Goal: Information Seeking & Learning: Find specific fact

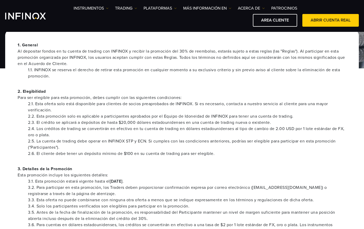
scroll to position [78, 0]
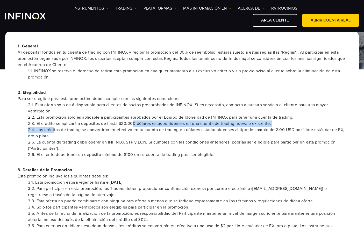
drag, startPoint x: 54, startPoint y: 131, endPoint x: 133, endPoint y: 123, distance: 80.0
click at [133, 123] on ul "2.1. Esta oferta solo está disponible para clientes de socios preaprobados de I…" at bounding box center [182, 130] width 329 height 56
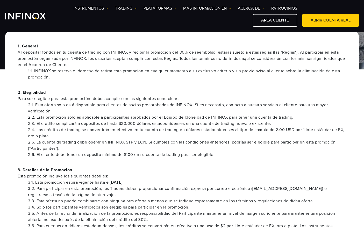
drag, startPoint x: 105, startPoint y: 136, endPoint x: 78, endPoint y: 142, distance: 27.4
click at [105, 136] on li "2.4. Los créditos de trading se convertirán en efectivo en tu cuenta de trading…" at bounding box center [187, 133] width 319 height 12
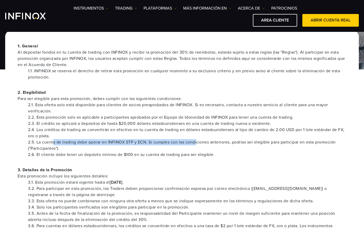
drag, startPoint x: 54, startPoint y: 143, endPoint x: 198, endPoint y: 139, distance: 143.9
click at [198, 139] on li "2.5. La cuenta de trading debe operar en INFINOX STP y ECN. Si cumples con las …" at bounding box center [187, 145] width 319 height 12
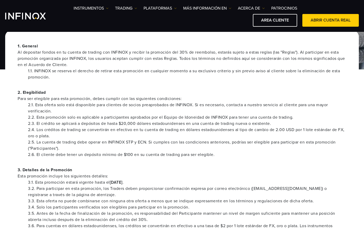
click at [149, 148] on li "2.5. La cuenta de trading debe operar en INFINOX STP y ECN. Si cumples con las …" at bounding box center [187, 145] width 319 height 12
drag, startPoint x: 200, startPoint y: 143, endPoint x: 289, endPoint y: 142, distance: 88.7
click at [289, 142] on li "2.5. La cuenta de trading debe operar en INFINOX STP y ECN. Si cumples con las …" at bounding box center [187, 145] width 319 height 12
click at [97, 155] on li "2.6. El cliente debe tener un depósito mínimo de $100 en su cuenta de trading p…" at bounding box center [187, 155] width 319 height 6
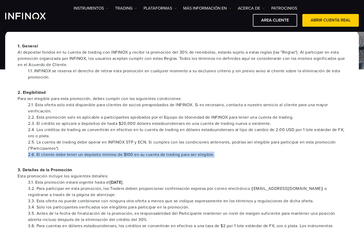
drag, startPoint x: 225, startPoint y: 152, endPoint x: 77, endPoint y: 149, distance: 148.1
click at [79, 150] on ul "2.1. Esta oferta solo está disponible para clientes de socios preaprobados de I…" at bounding box center [182, 130] width 329 height 56
click at [73, 147] on li "2.5. La cuenta de trading debe operar en INFINOX STP y ECN. Si cumples con las …" at bounding box center [187, 145] width 319 height 12
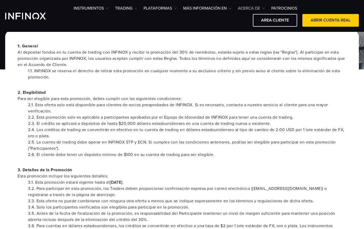
click at [254, 8] on link "ACERCA DE" at bounding box center [251, 8] width 27 height 6
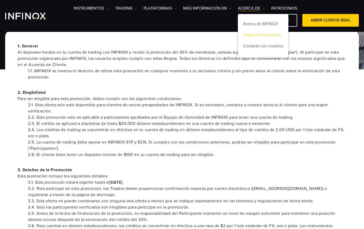
click at [258, 33] on link "Preguntas frecuentes" at bounding box center [263, 35] width 51 height 11
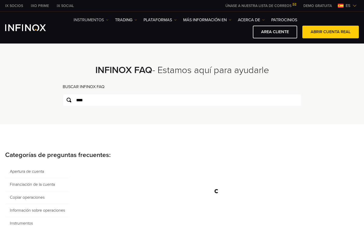
click at [99, 20] on link "Instrumentos" at bounding box center [91, 20] width 35 height 6
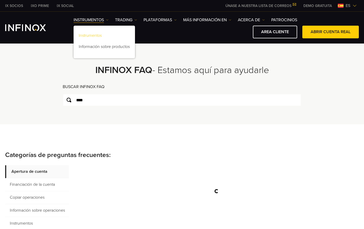
click at [100, 35] on link "Instrumentos" at bounding box center [104, 36] width 61 height 11
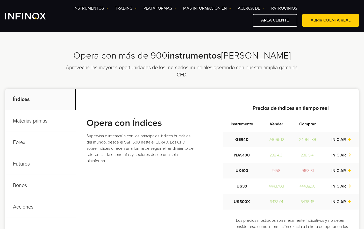
scroll to position [181, 0]
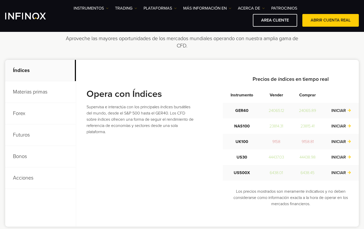
click at [40, 93] on p "Materias primas" at bounding box center [40, 92] width 71 height 22
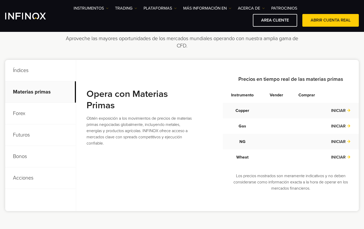
click at [37, 116] on p "Forex" at bounding box center [40, 114] width 71 height 22
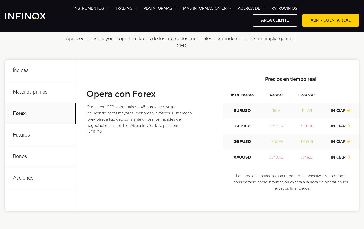
click at [45, 140] on p "Futuros" at bounding box center [40, 135] width 71 height 22
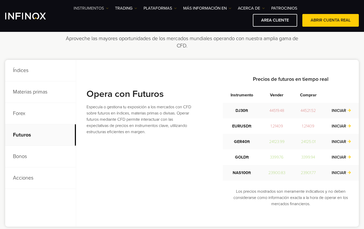
click at [93, 9] on link "Instrumentos" at bounding box center [91, 8] width 35 height 6
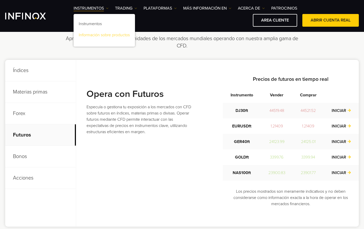
click at [96, 36] on link "Información sobre productos" at bounding box center [104, 35] width 61 height 11
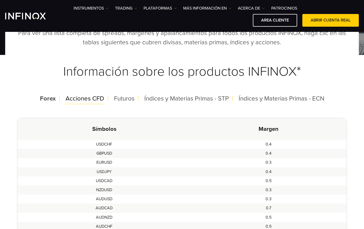
click at [95, 99] on span "Acciones CFD" at bounding box center [85, 99] width 39 height 8
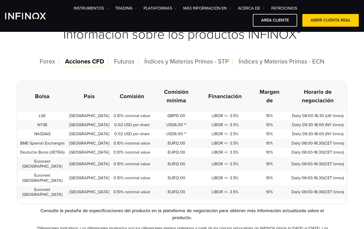
scroll to position [130, 0]
click at [121, 62] on span "Futuros" at bounding box center [124, 62] width 20 height 8
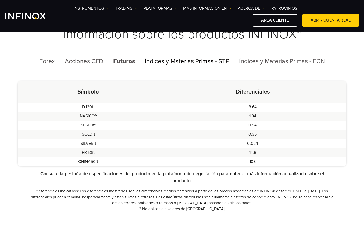
click at [191, 64] on span "Índices y Materias Primas - STP" at bounding box center [187, 62] width 85 height 8
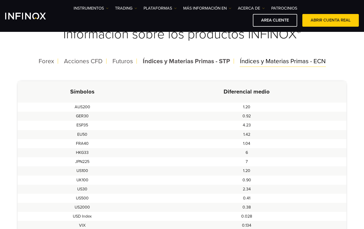
click at [248, 61] on span "Índices y Materias Primas - ECN" at bounding box center [283, 62] width 86 height 8
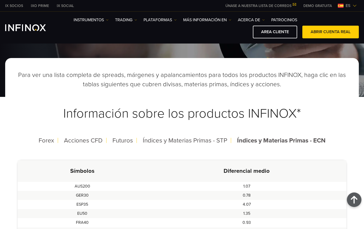
scroll to position [0, 0]
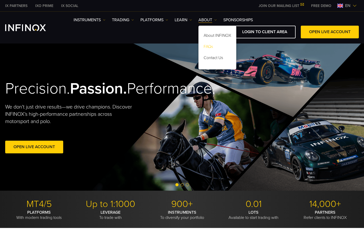
click at [211, 45] on link "FAQs" at bounding box center [218, 47] width 38 height 11
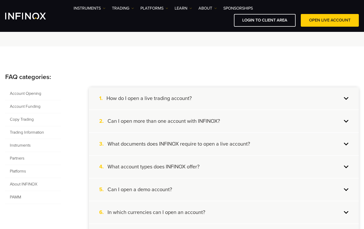
scroll to position [78, 0]
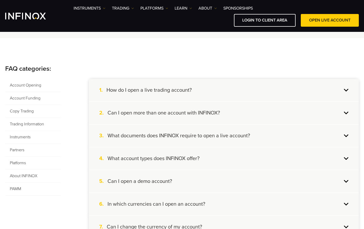
click at [190, 93] on h4 "How do I open a live trading account?" at bounding box center [149, 90] width 85 height 7
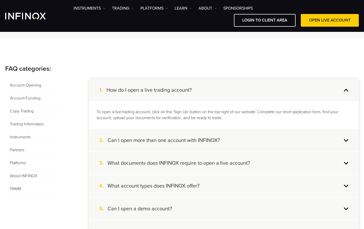
click at [187, 90] on h4 "How do I open a live trading account?" at bounding box center [149, 90] width 85 height 7
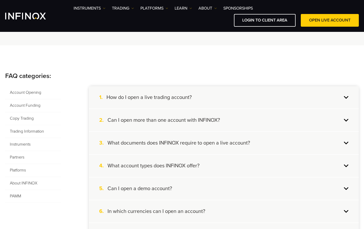
scroll to position [0, 0]
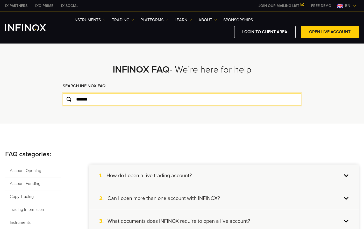
click at [108, 101] on input "*******" at bounding box center [182, 99] width 239 height 12
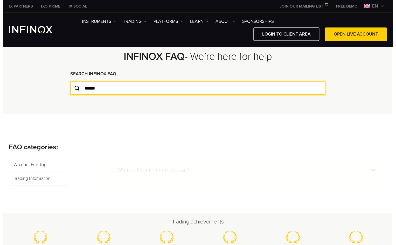
scroll to position [26, 0]
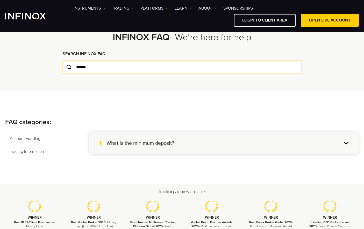
type input "******"
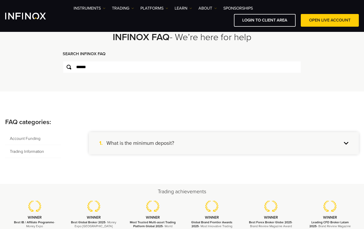
click at [166, 143] on h4 "What is the minimum deposit?" at bounding box center [141, 143] width 68 height 7
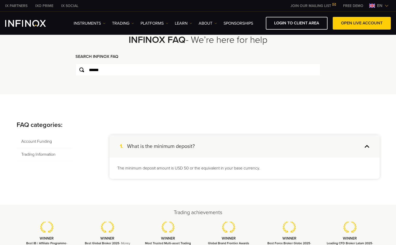
scroll to position [0, 0]
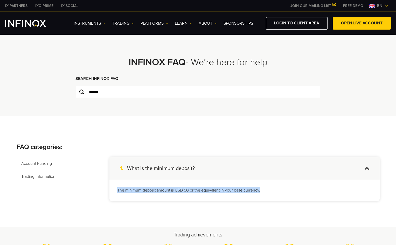
drag, startPoint x: 269, startPoint y: 190, endPoint x: 108, endPoint y: 187, distance: 160.5
click at [108, 187] on div "Account Funding Trading Information 1. What is the minimum deposit? The minimum…" at bounding box center [198, 179] width 363 height 44
